Goal: Information Seeking & Learning: Learn about a topic

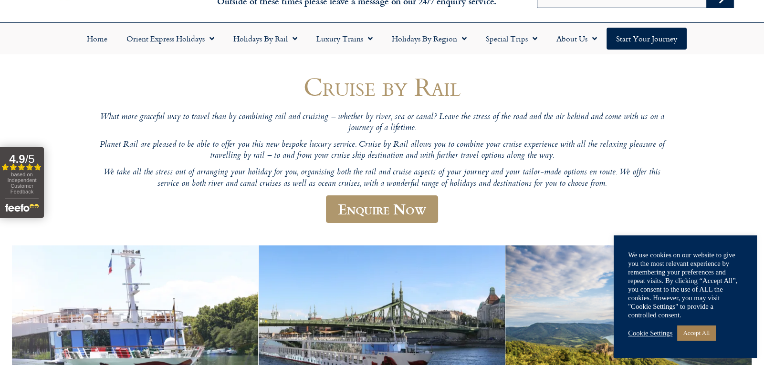
scroll to position [54, 0]
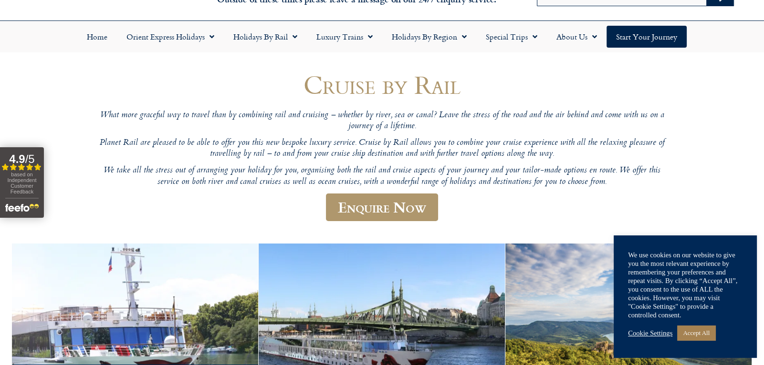
click at [700, 338] on link "Accept All" at bounding box center [696, 333] width 38 height 15
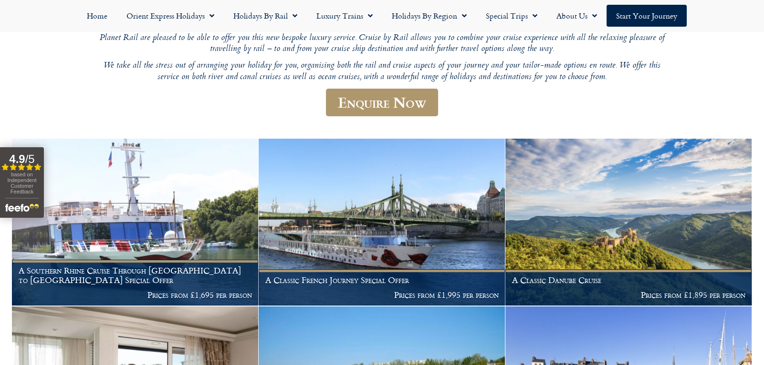
scroll to position [156, 0]
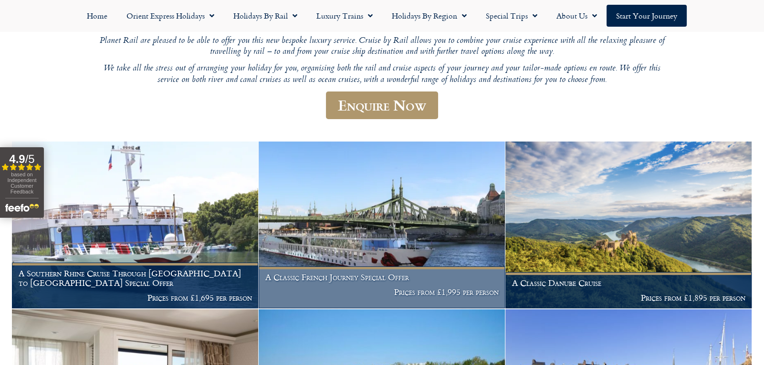
click at [417, 282] on h1 "A Classic French Journey Special Offer" at bounding box center [381, 278] width 233 height 10
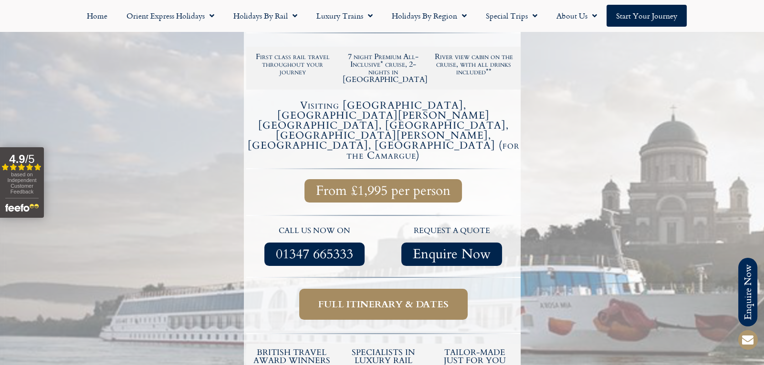
scroll to position [230, 0]
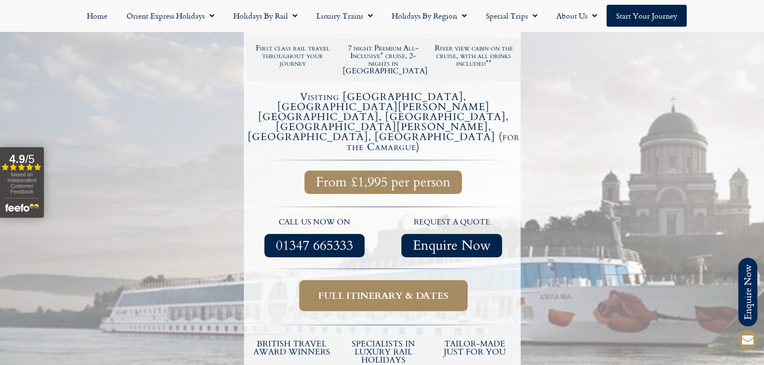
click at [394, 290] on span "Full itinerary & dates" at bounding box center [383, 296] width 130 height 12
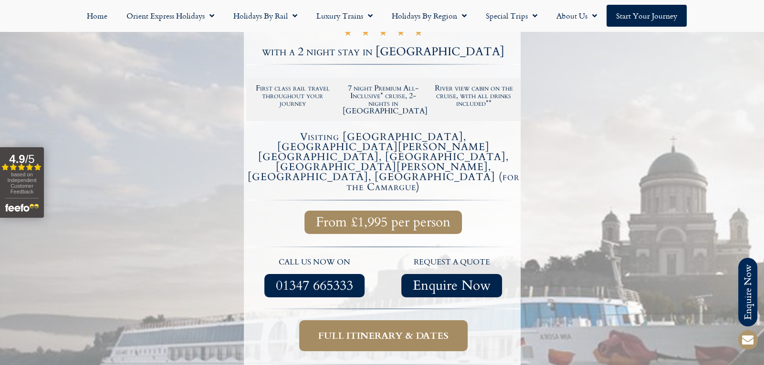
scroll to position [230, 0]
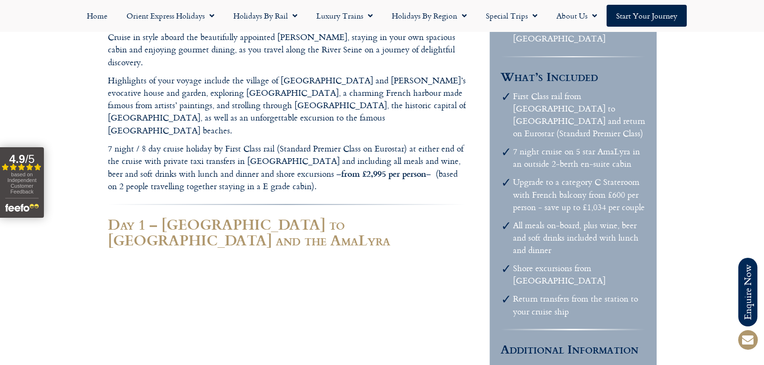
scroll to position [340, 0]
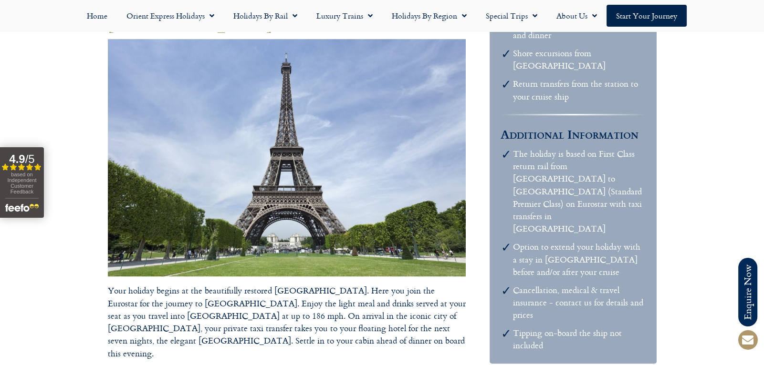
scroll to position [553, 0]
